Goal: Information Seeking & Learning: Learn about a topic

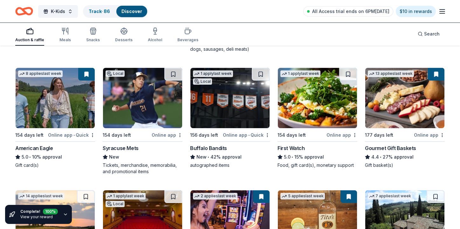
scroll to position [772, 0]
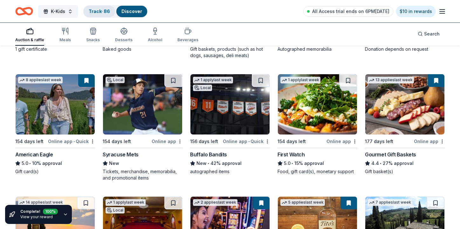
click at [94, 9] on link "Track · 86" at bounding box center [99, 11] width 21 height 5
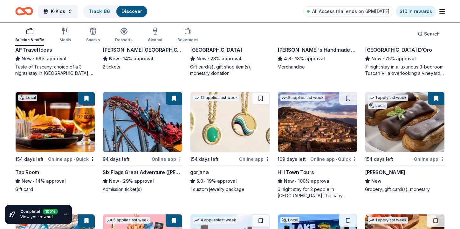
scroll to position [1008, 0]
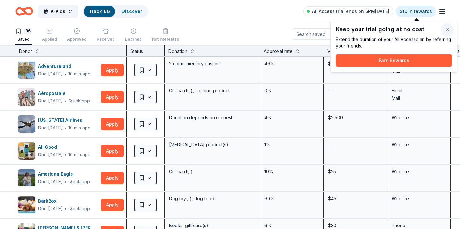
click at [449, 31] on button "button" at bounding box center [447, 30] width 13 height 13
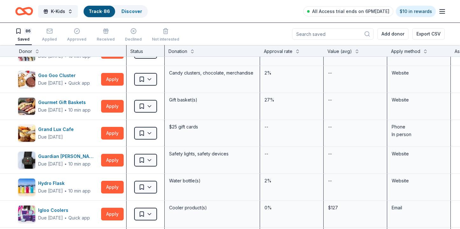
scroll to position [813, 0]
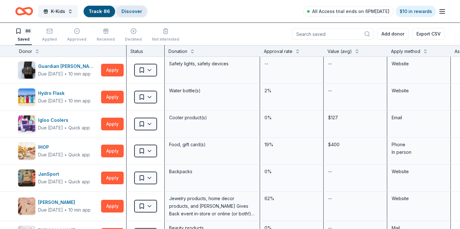
click at [120, 9] on div "Discover" at bounding box center [131, 11] width 31 height 11
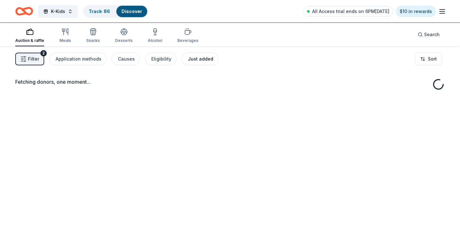
click at [194, 62] on div "Just added" at bounding box center [200, 59] width 25 height 8
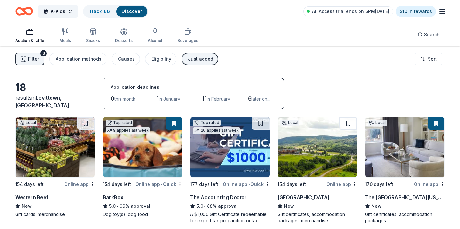
click at [19, 13] on icon "Home" at bounding box center [24, 11] width 18 height 15
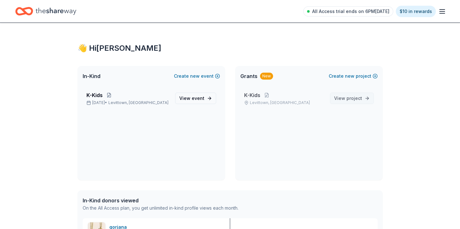
click at [338, 103] on link "View project" at bounding box center [352, 98] width 44 height 11
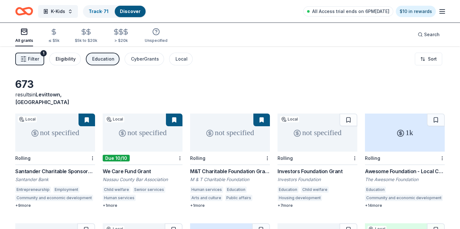
click at [60, 53] on button "Eligibility" at bounding box center [64, 59] width 31 height 13
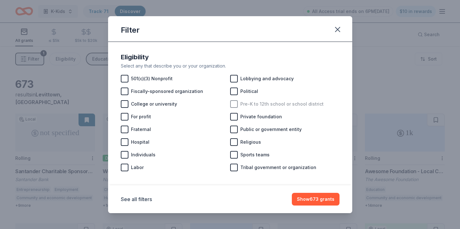
click at [241, 103] on span "Pre-K to 12th school or school district" at bounding box center [281, 104] width 83 height 8
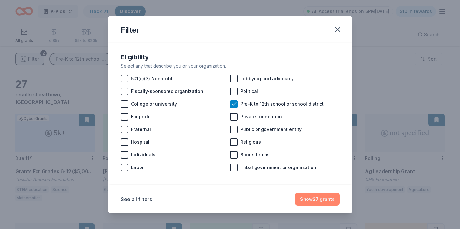
click at [329, 200] on button "Show 27 grants" at bounding box center [317, 199] width 44 height 13
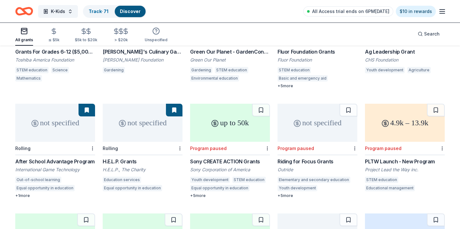
scroll to position [125, 0]
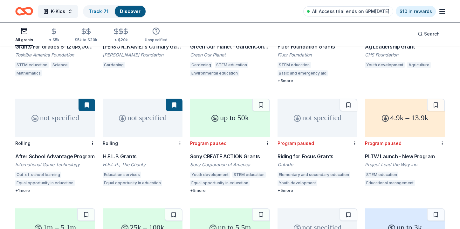
click at [59, 123] on div "not specified" at bounding box center [55, 118] width 80 height 38
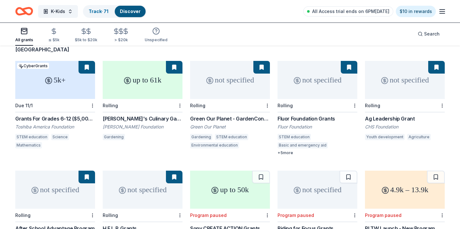
scroll to position [52, 0]
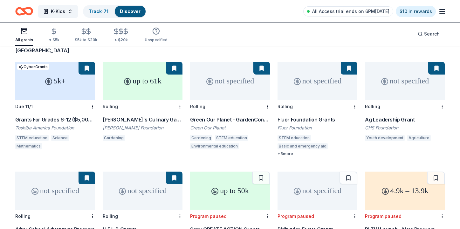
click at [404, 79] on div "not specified" at bounding box center [405, 81] width 80 height 38
click at [322, 90] on div "not specified" at bounding box center [317, 81] width 80 height 38
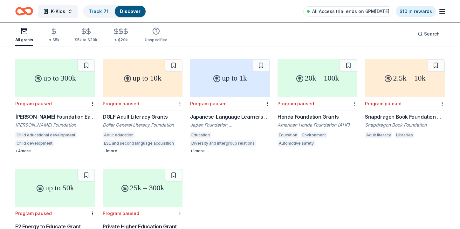
scroll to position [492, 0]
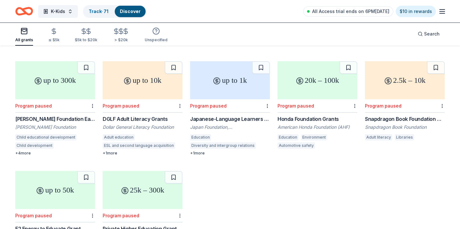
click at [162, 115] on div "DGLF Adult Literacy Grants" at bounding box center [143, 119] width 80 height 8
click at [213, 115] on div "Japanese-Language Learners Event Grant" at bounding box center [230, 119] width 80 height 8
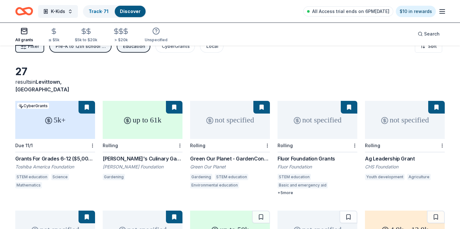
scroll to position [0, 0]
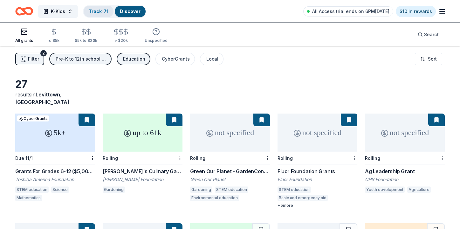
click at [96, 11] on link "Track · 71" at bounding box center [99, 11] width 20 height 5
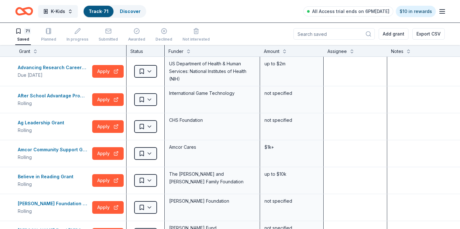
click at [272, 53] on div "Amount" at bounding box center [272, 52] width 16 height 8
click at [287, 51] on button at bounding box center [284, 51] width 5 height 6
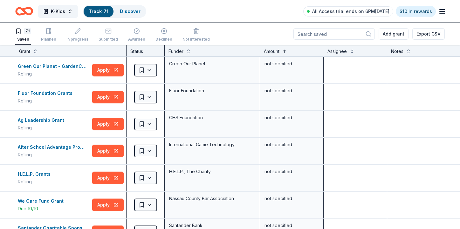
click at [286, 51] on button at bounding box center [284, 51] width 5 height 6
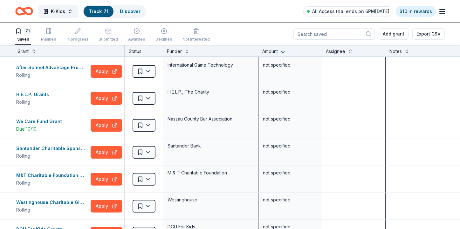
scroll to position [1204, 2]
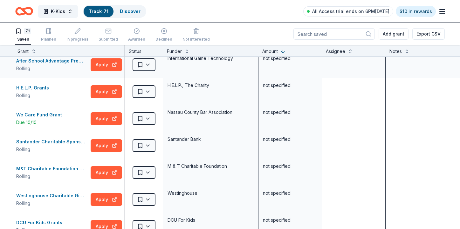
click at [173, 59] on div "International Game Technology" at bounding box center [210, 58] width 87 height 9
click at [179, 58] on div "International Game Technology" at bounding box center [210, 58] width 87 height 9
click at [185, 53] on button at bounding box center [186, 51] width 5 height 6
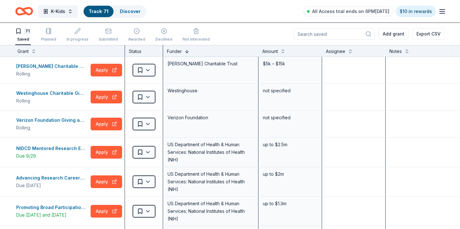
click at [184, 51] on button at bounding box center [186, 51] width 5 height 6
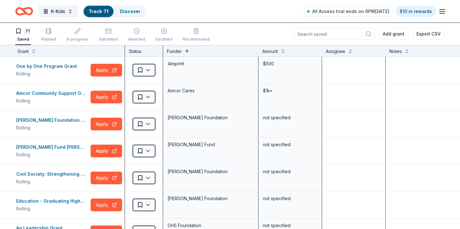
click at [184, 51] on button at bounding box center [186, 51] width 5 height 6
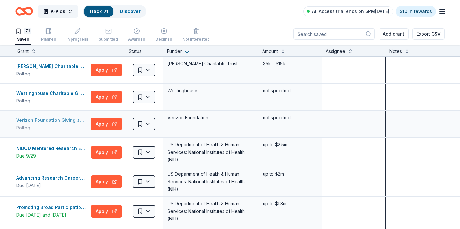
click at [63, 120] on div "Verizon Foundation Giving and Grants" at bounding box center [52, 121] width 72 height 8
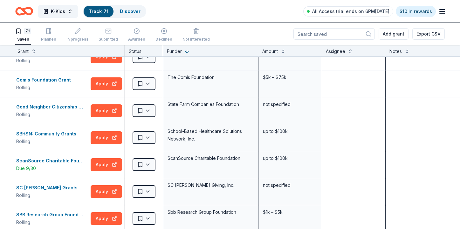
scroll to position [316, 2]
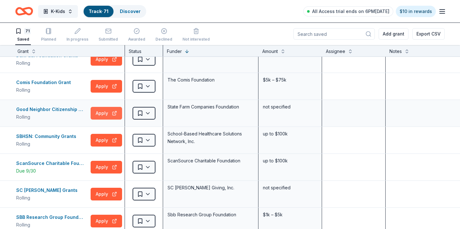
click at [103, 116] on button "Apply" at bounding box center [106, 113] width 31 height 13
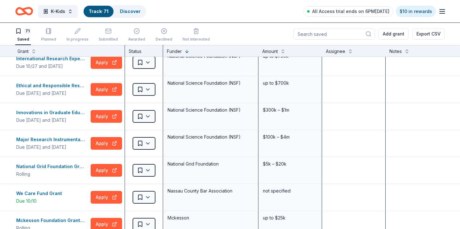
scroll to position [799, 2]
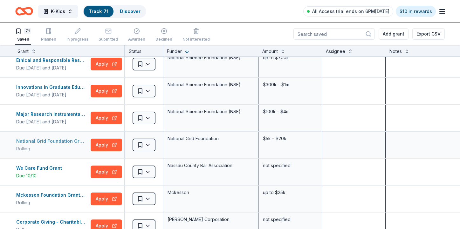
click at [86, 140] on div "National Grid Foundation Grant Rolling" at bounding box center [52, 145] width 72 height 15
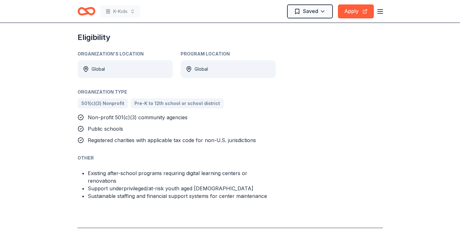
scroll to position [318, 0]
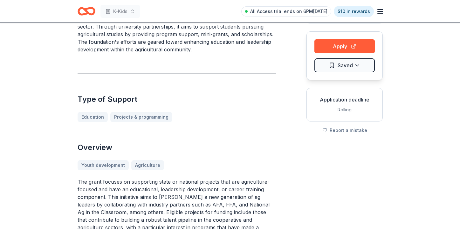
scroll to position [36, 0]
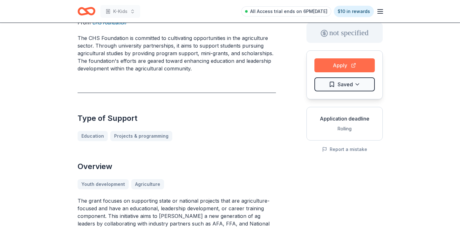
click at [345, 61] on button "Apply" at bounding box center [344, 65] width 60 height 14
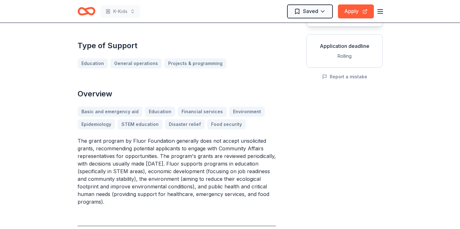
scroll to position [46, 0]
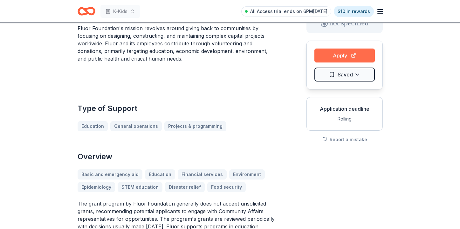
click at [349, 52] on button "Apply" at bounding box center [344, 56] width 60 height 14
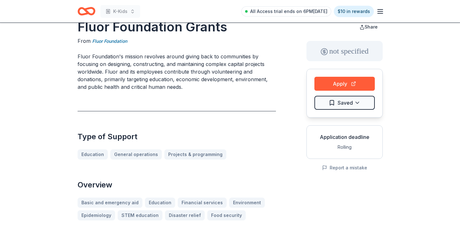
scroll to position [0, 0]
